Goal: Task Accomplishment & Management: Manage account settings

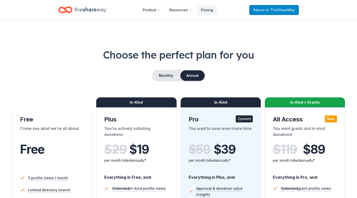
click at [281, 11] on span "to TheShareWay" at bounding box center [280, 10] width 29 height 4
click at [273, 14] on link "Return to TheShareWay" at bounding box center [274, 10] width 50 height 10
click at [80, 14] on icon "Home" at bounding box center [90, 10] width 32 height 10
click at [187, 13] on button "Resources" at bounding box center [180, 10] width 31 height 10
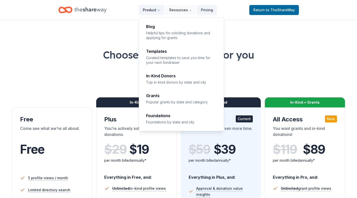
click at [153, 10] on button "Product" at bounding box center [152, 10] width 26 height 10
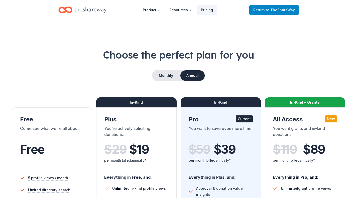
click at [283, 8] on span "to TheShareWay" at bounding box center [280, 10] width 29 height 4
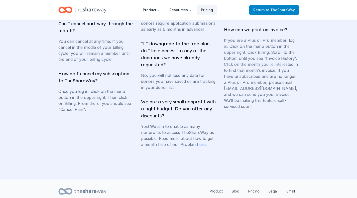
scroll to position [1010, 0]
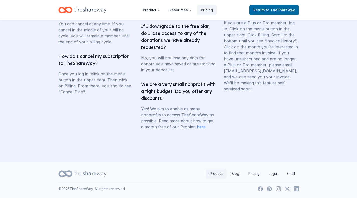
click at [215, 173] on link "Product" at bounding box center [216, 174] width 21 height 10
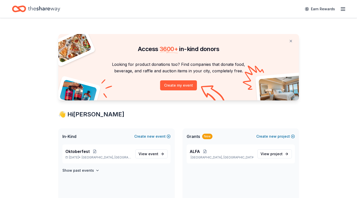
click at [343, 11] on line "button" at bounding box center [343, 11] width 4 height 0
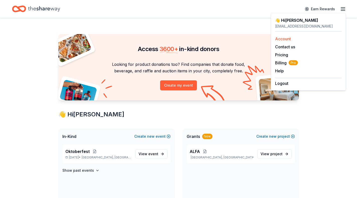
click at [290, 39] on link "Account" at bounding box center [283, 38] width 16 height 5
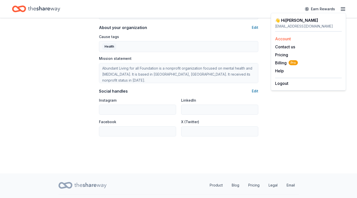
scroll to position [303, 0]
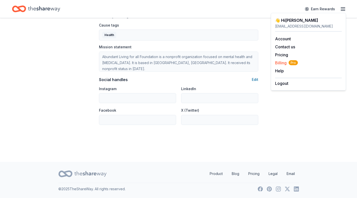
click at [286, 64] on span "Billing Pro" at bounding box center [286, 63] width 23 height 6
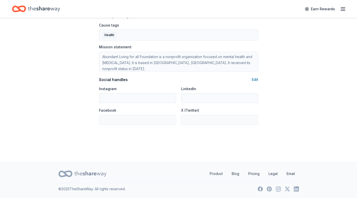
click at [342, 11] on line "button" at bounding box center [343, 11] width 4 height 0
